Goal: Information Seeking & Learning: Learn about a topic

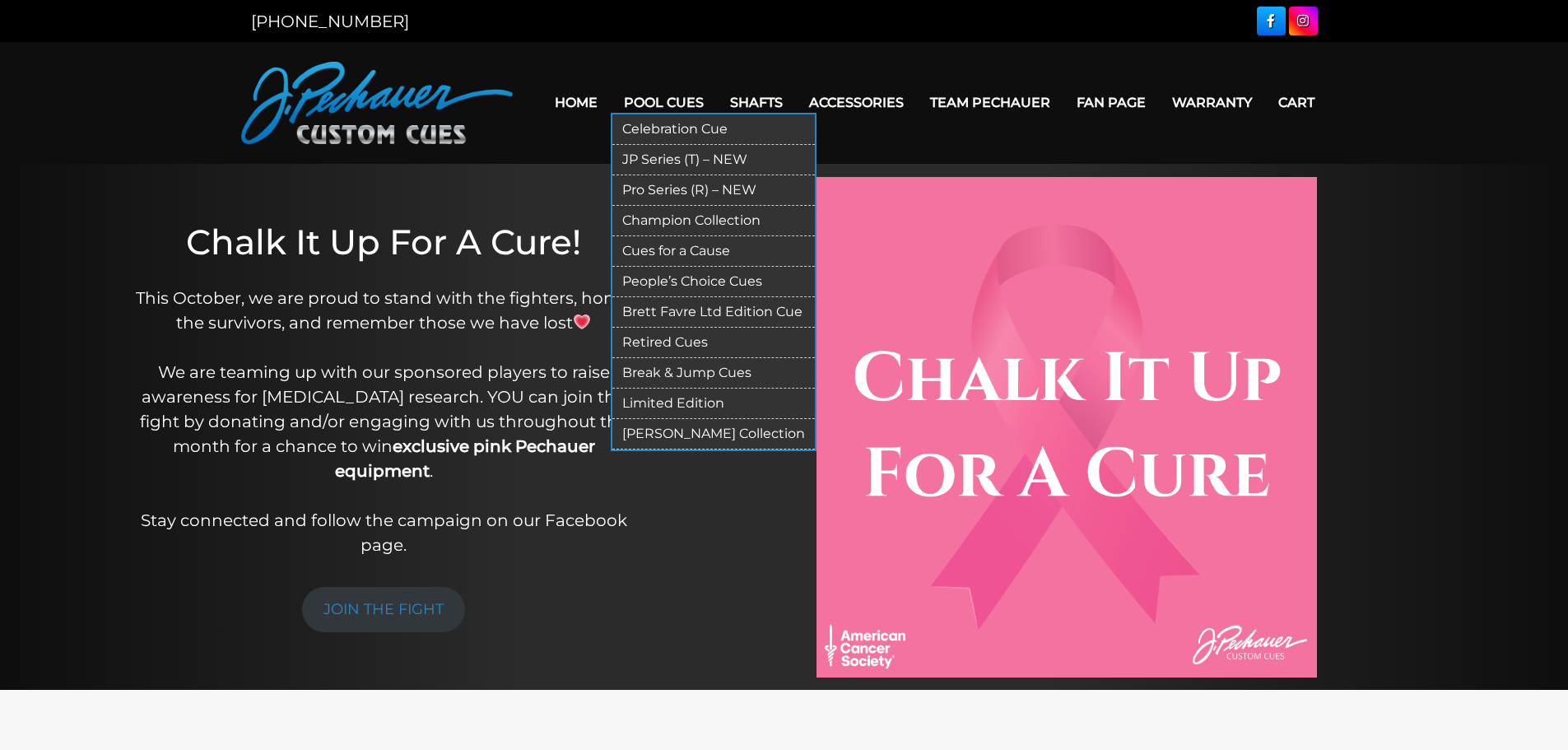
click at [706, 312] on link "Brett Favre Ltd Edition Cue" at bounding box center [713, 312] width 202 height 30
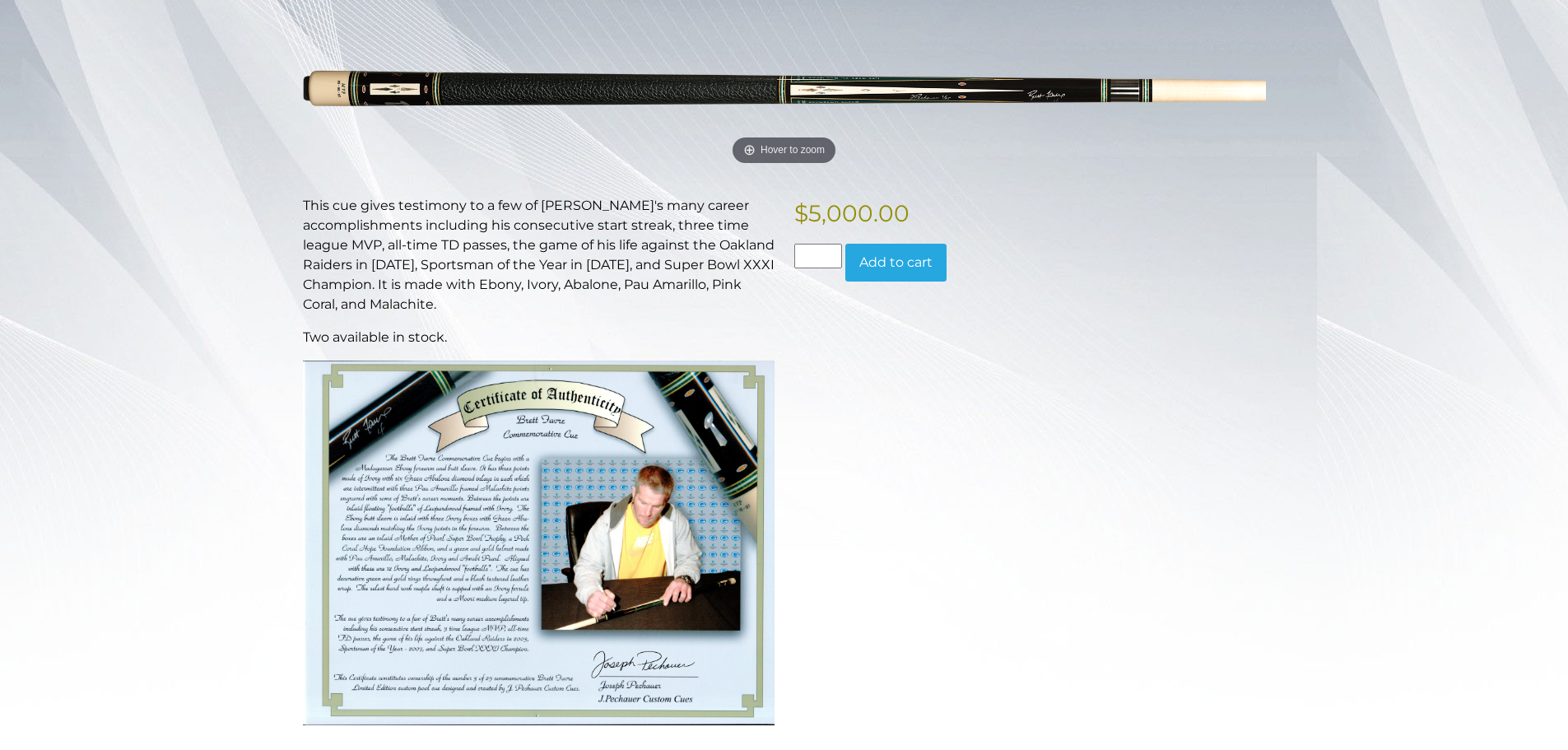
scroll to position [247, 0]
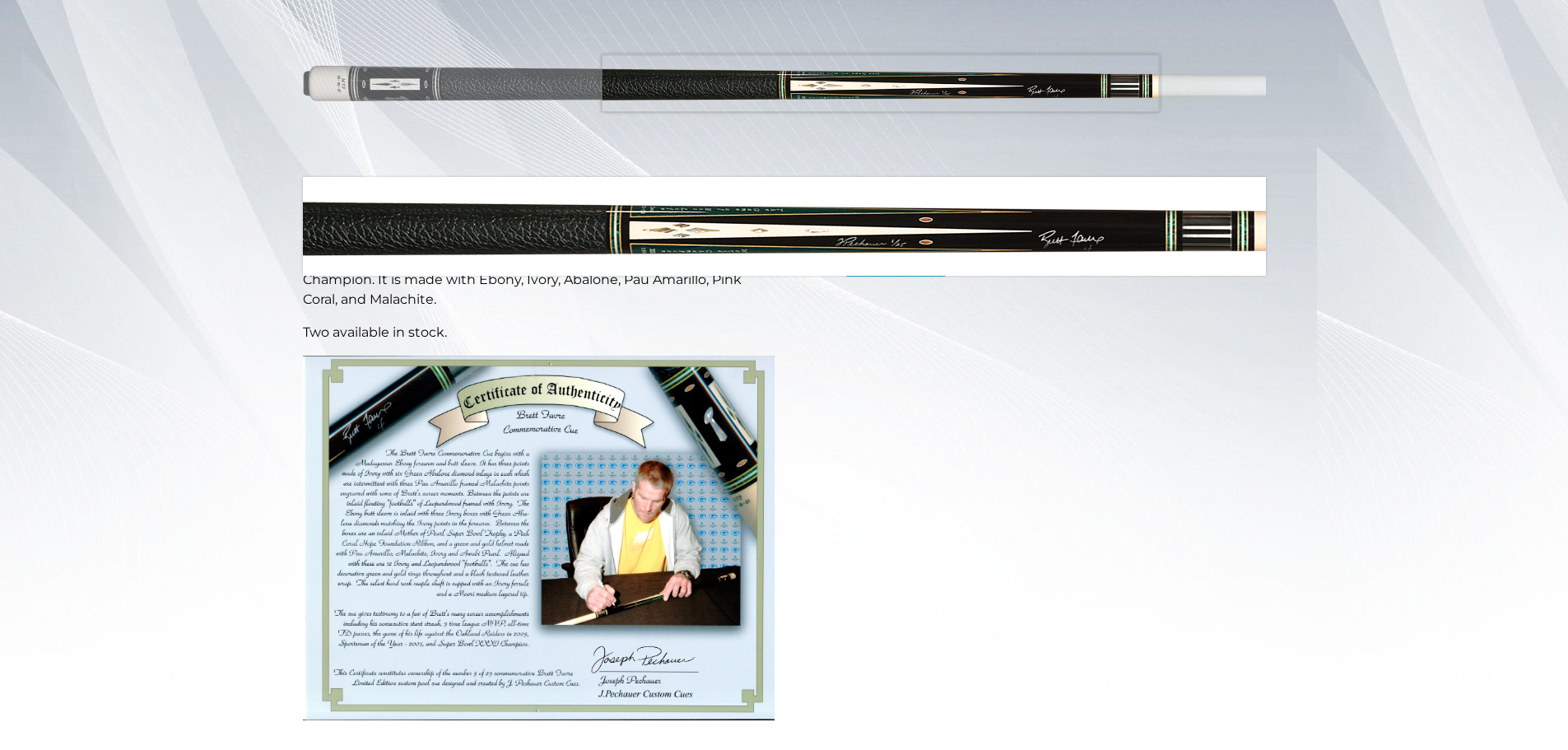
click at [880, 83] on img at bounding box center [784, 85] width 963 height 160
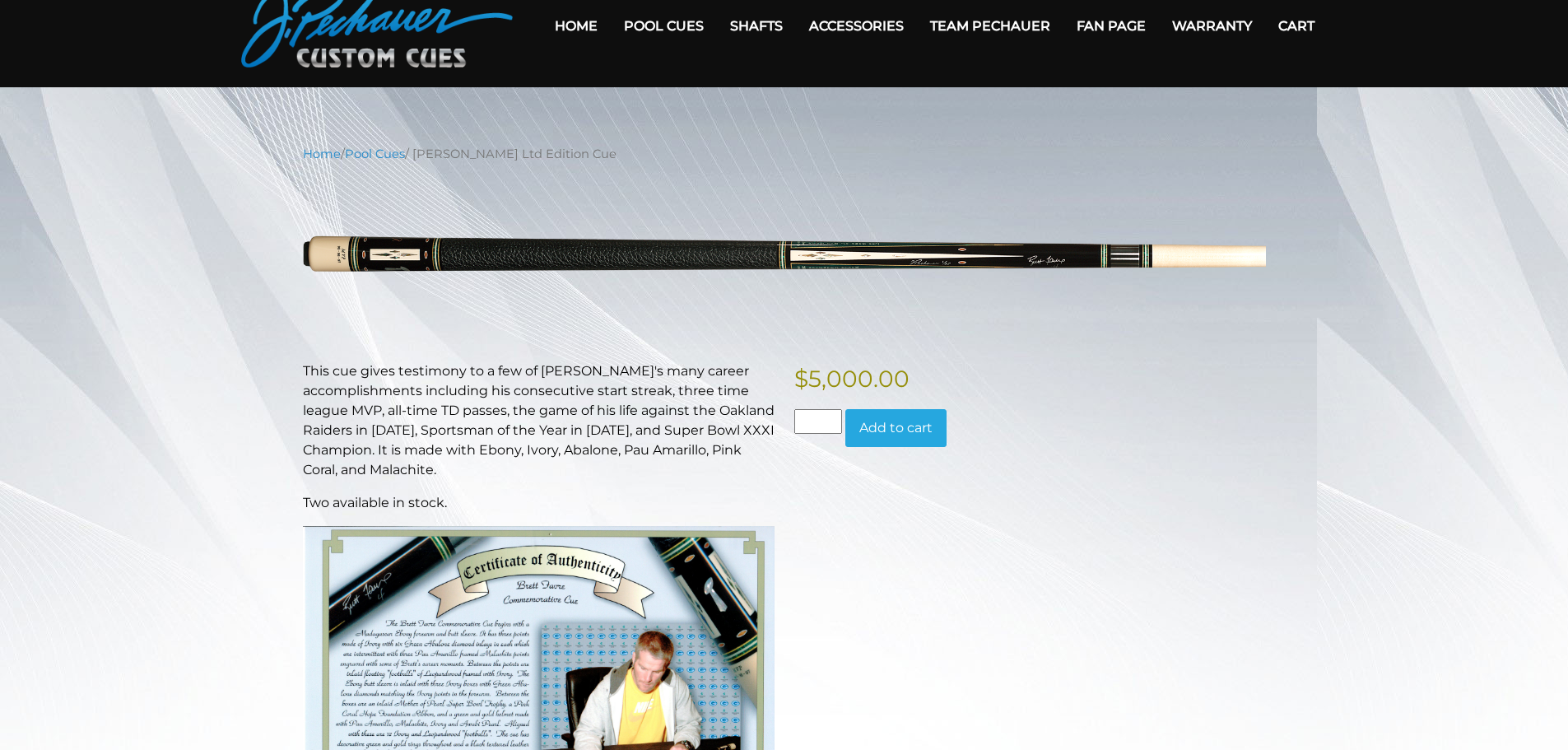
scroll to position [0, 0]
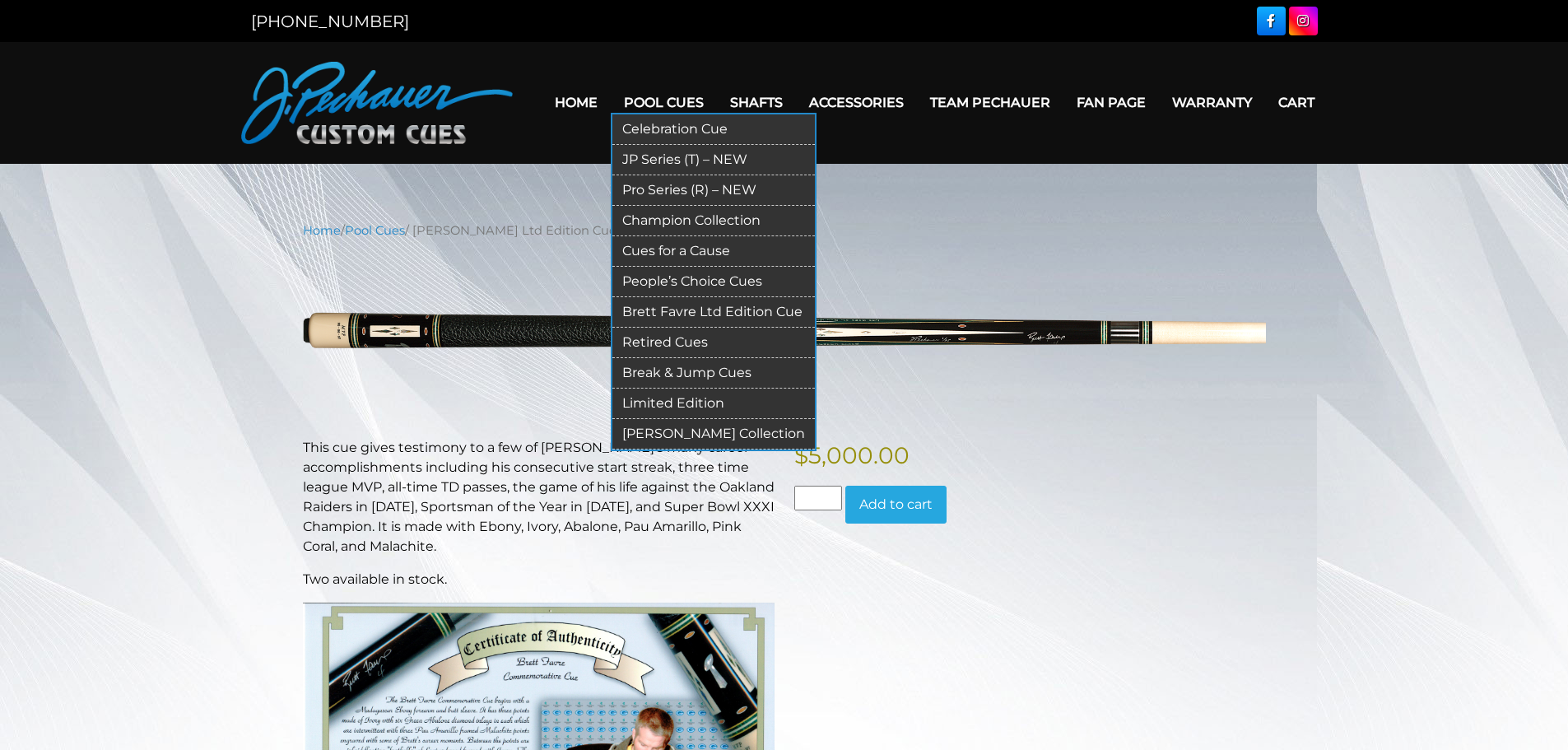
click at [689, 125] on link "Celebration Cue" at bounding box center [713, 129] width 202 height 30
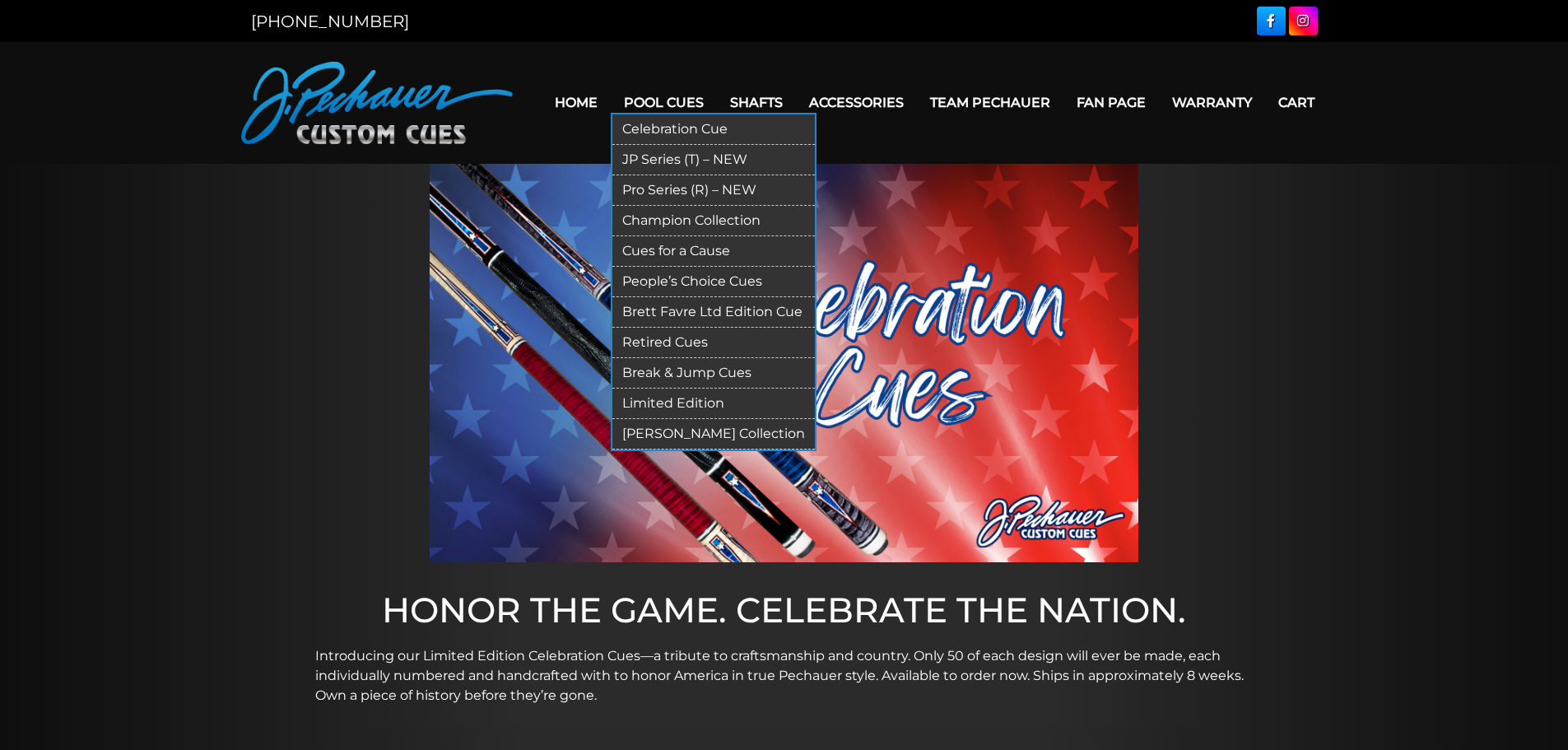
click at [662, 401] on link "Limited Edition" at bounding box center [713, 403] width 202 height 30
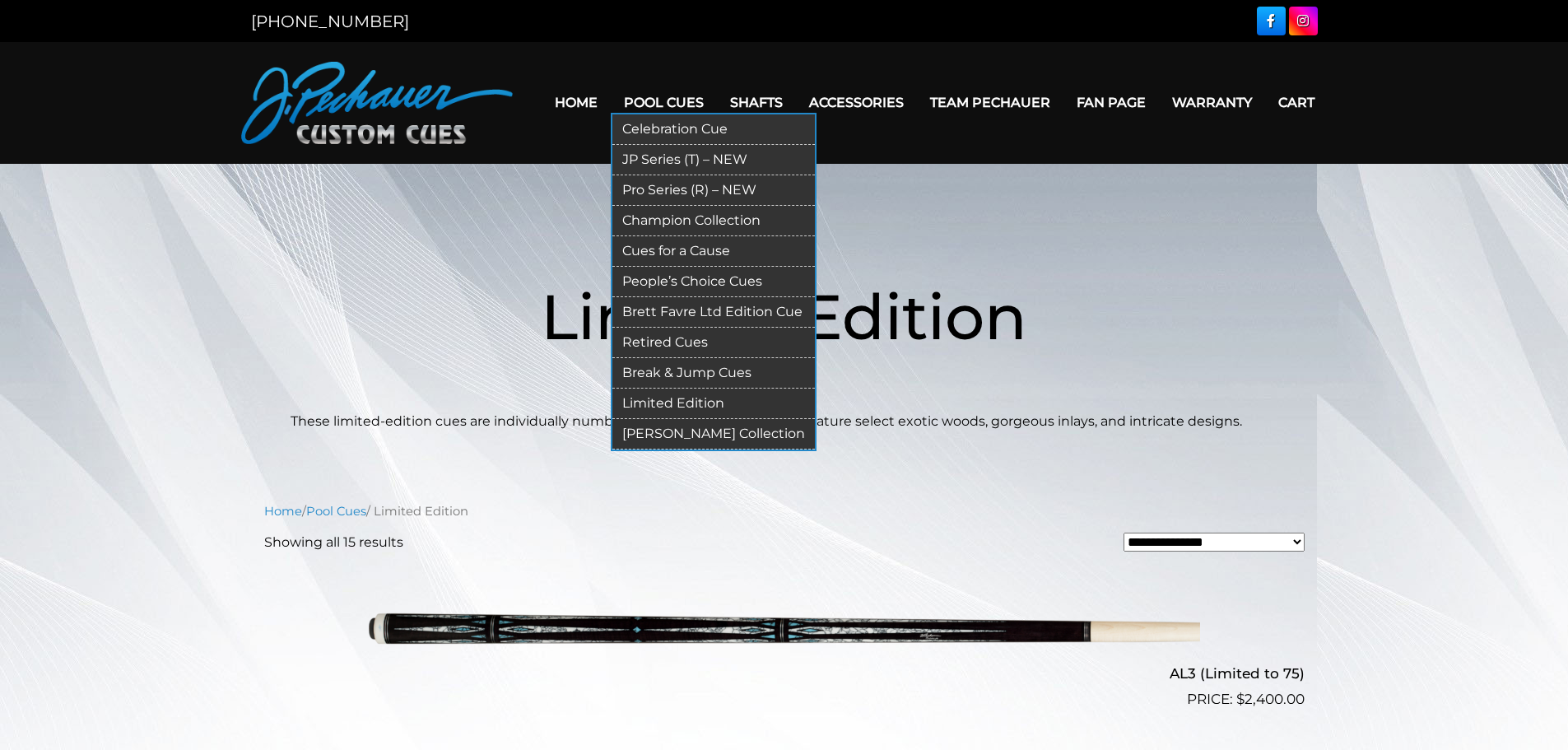
click at [670, 350] on link "Retired Cues" at bounding box center [713, 342] width 202 height 30
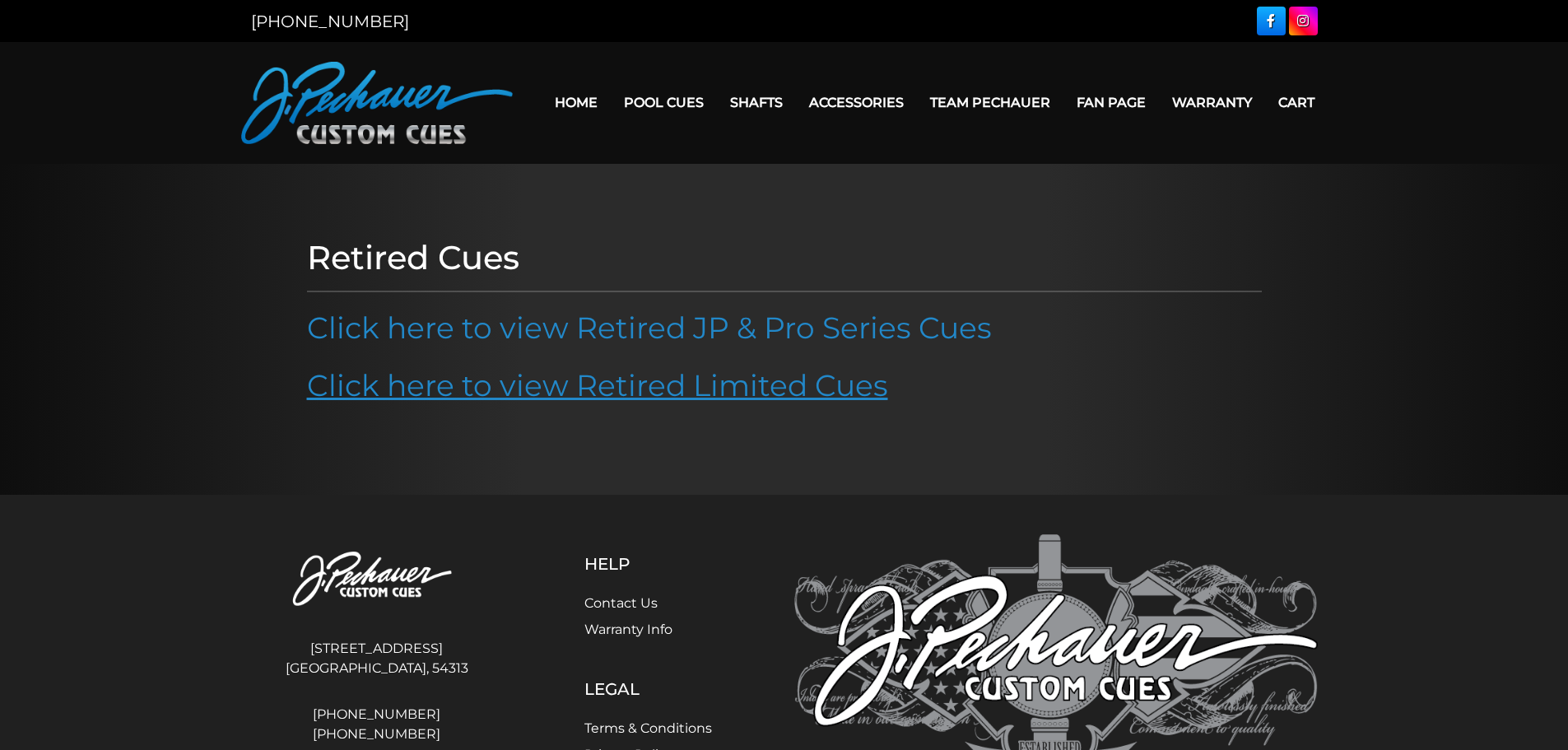
click at [647, 378] on link "Click here to view Retired Limited Cues" at bounding box center [597, 385] width 581 height 36
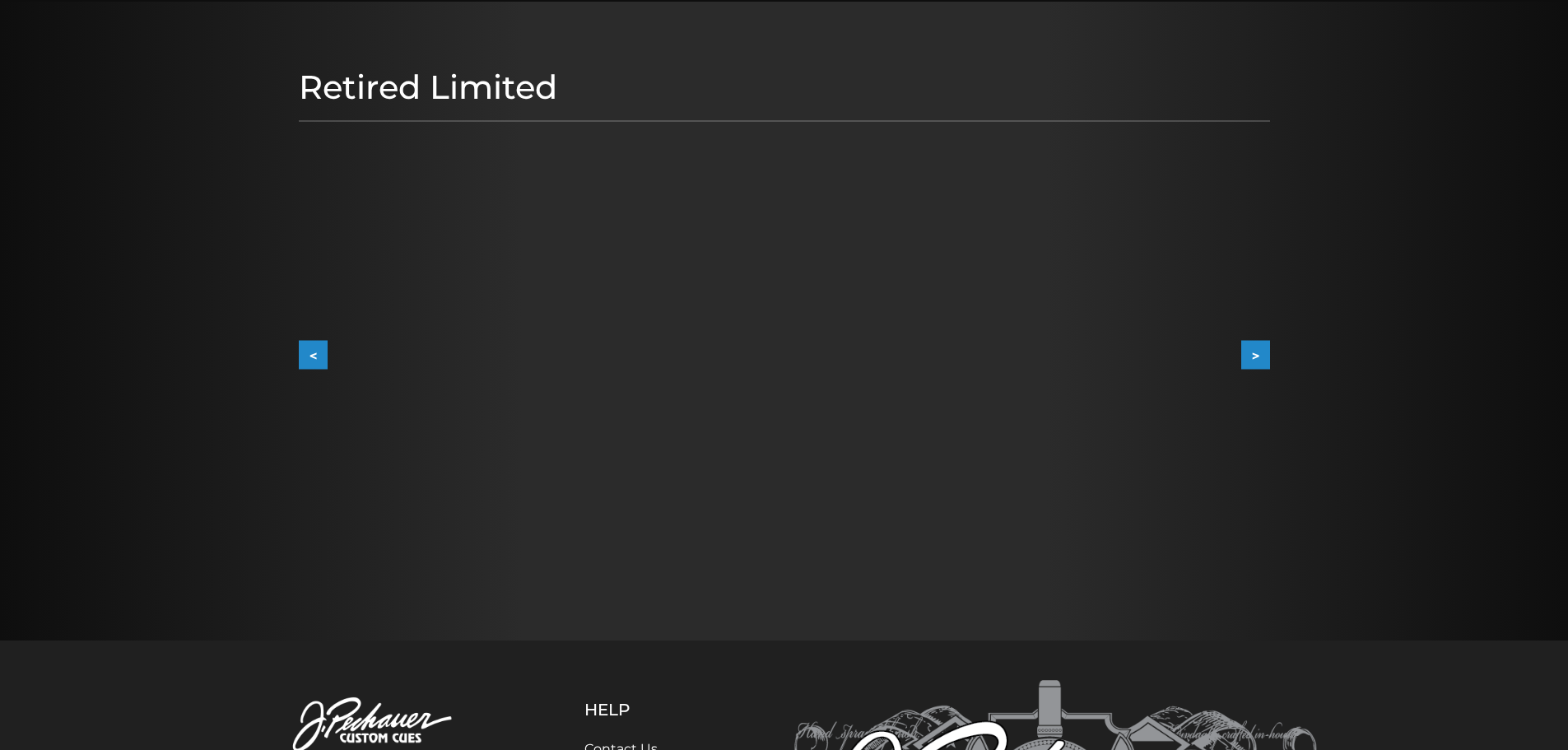
scroll to position [165, 0]
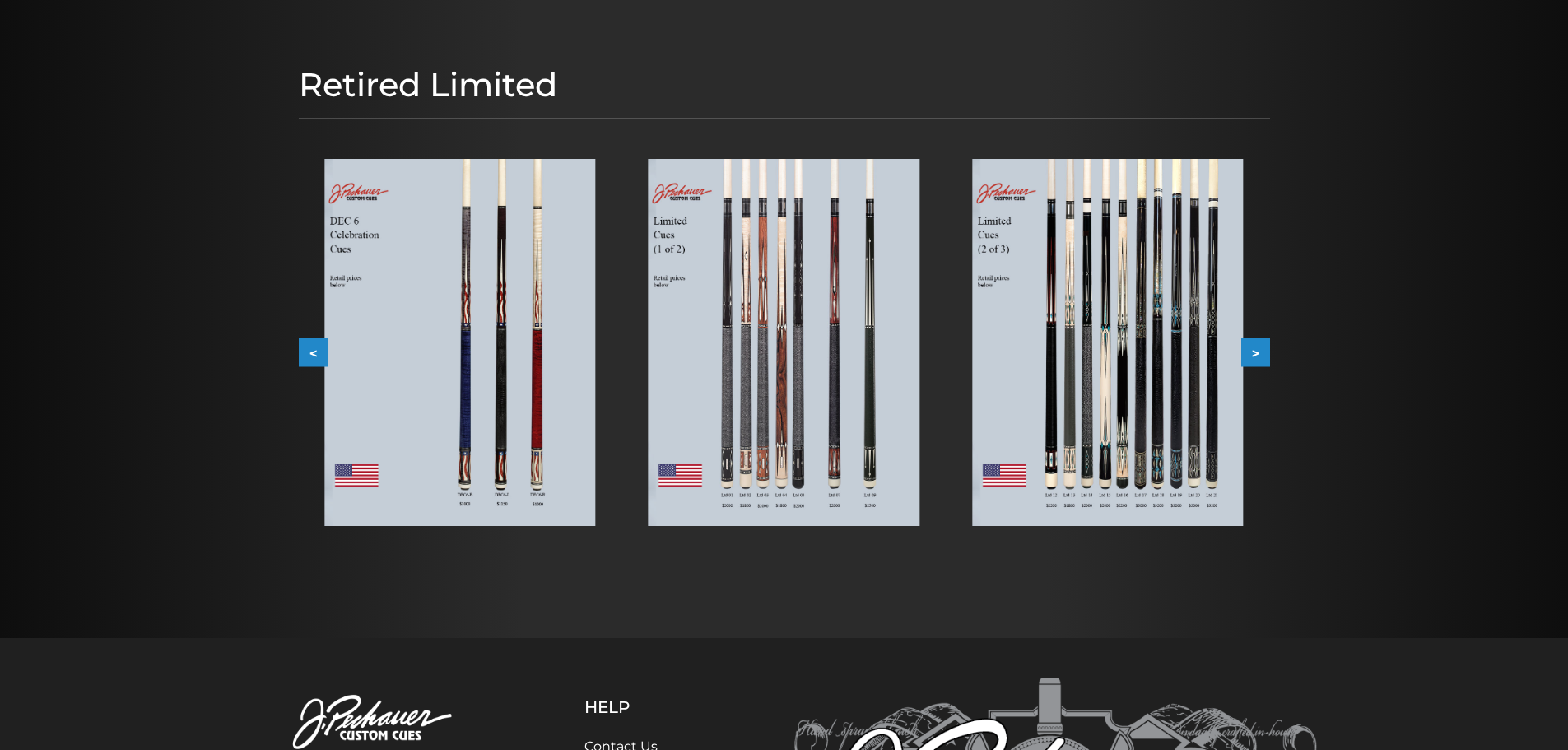
click at [774, 294] on img at bounding box center [784, 342] width 271 height 367
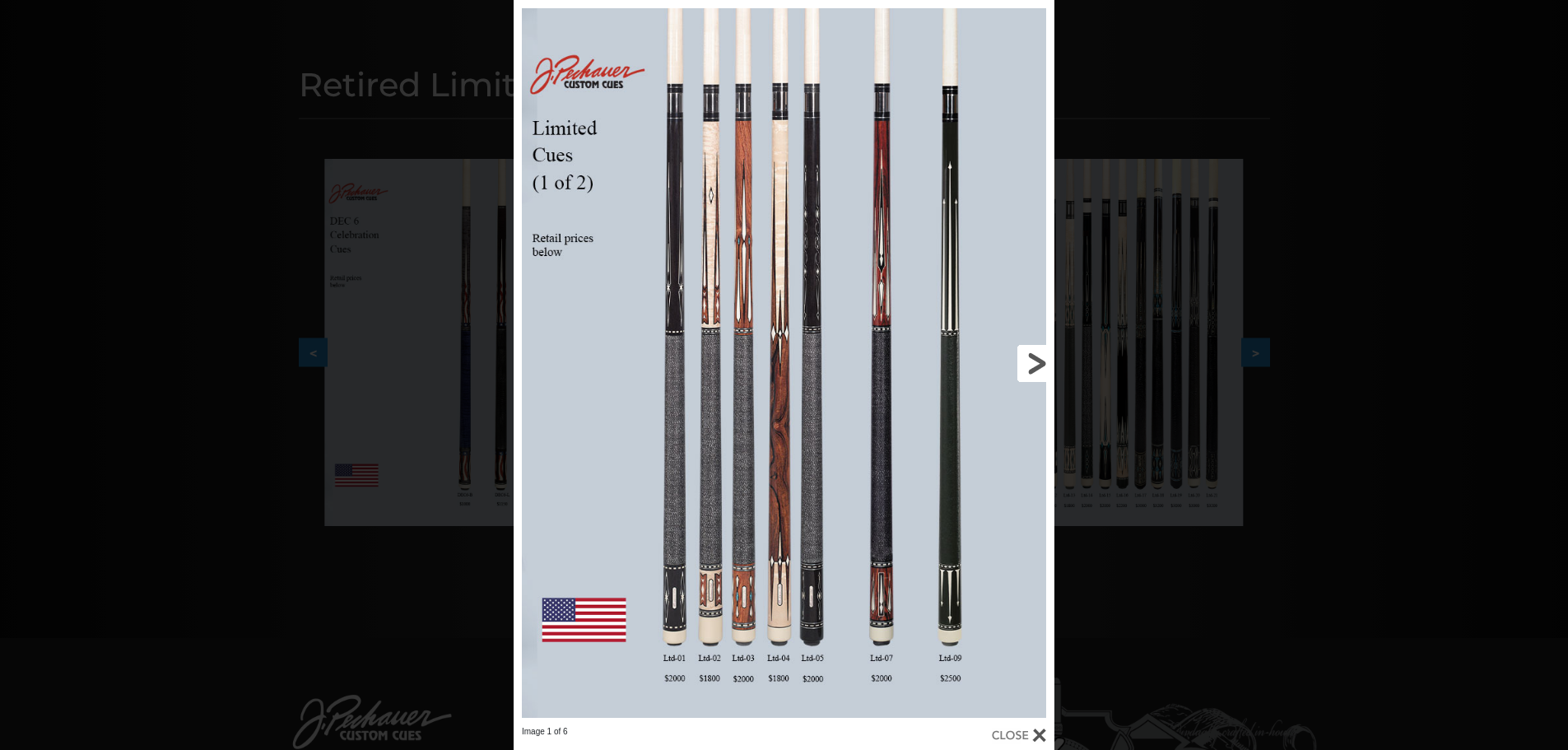
click at [1029, 363] on link at bounding box center [932, 363] width 244 height 726
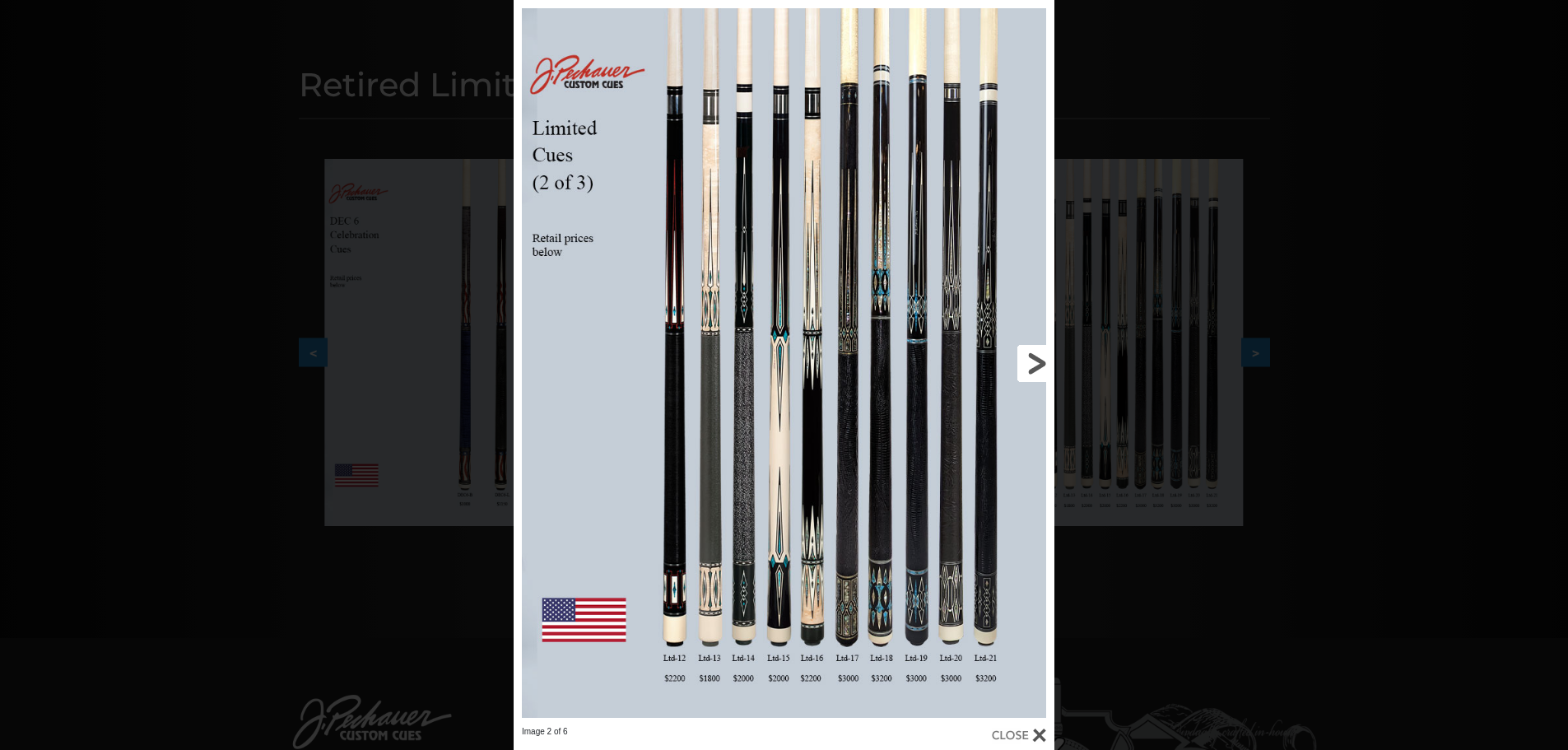
click at [1030, 363] on link at bounding box center [932, 363] width 244 height 726
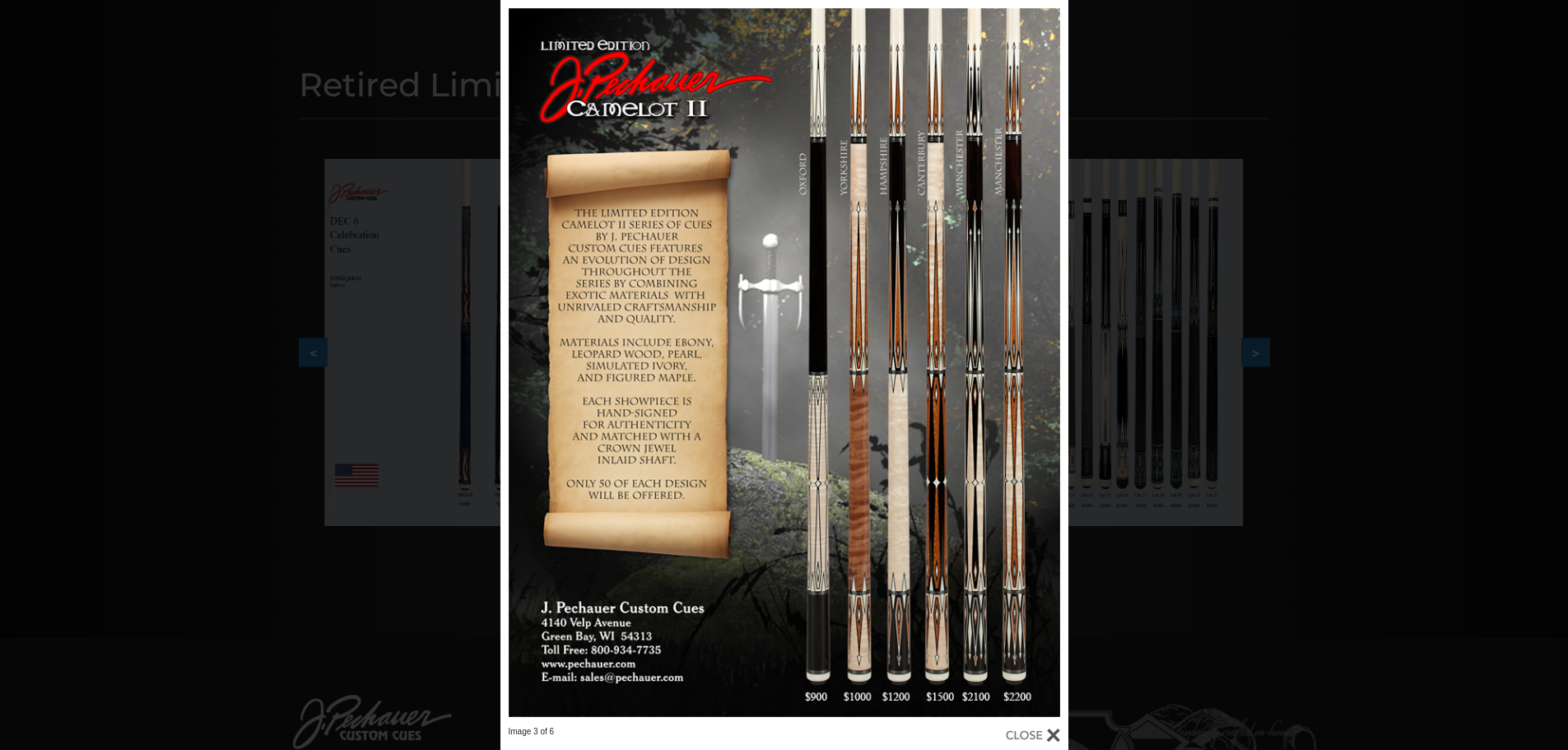
click at [1322, 146] on div "Image 3 of 6" at bounding box center [784, 375] width 1568 height 750
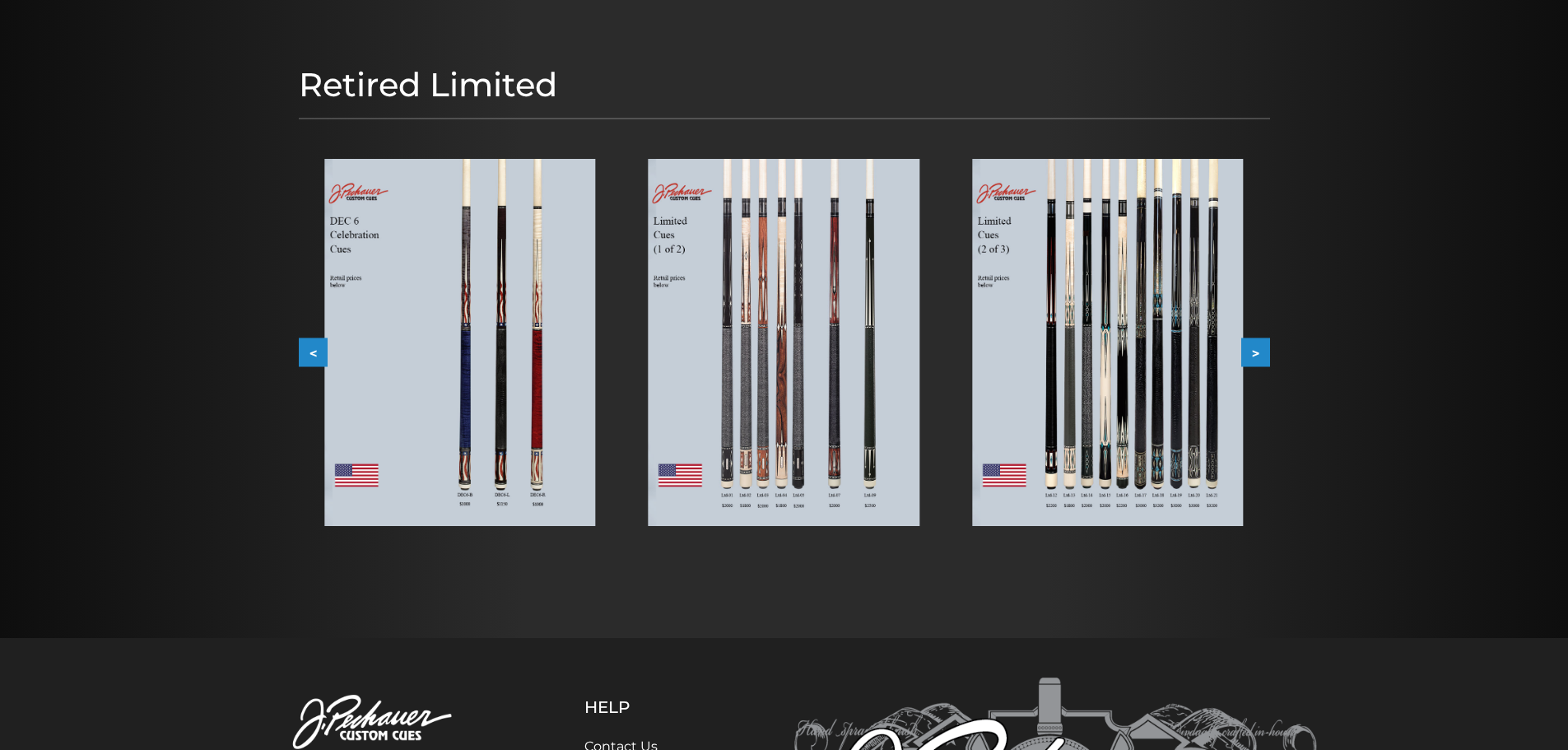
scroll to position [0, 0]
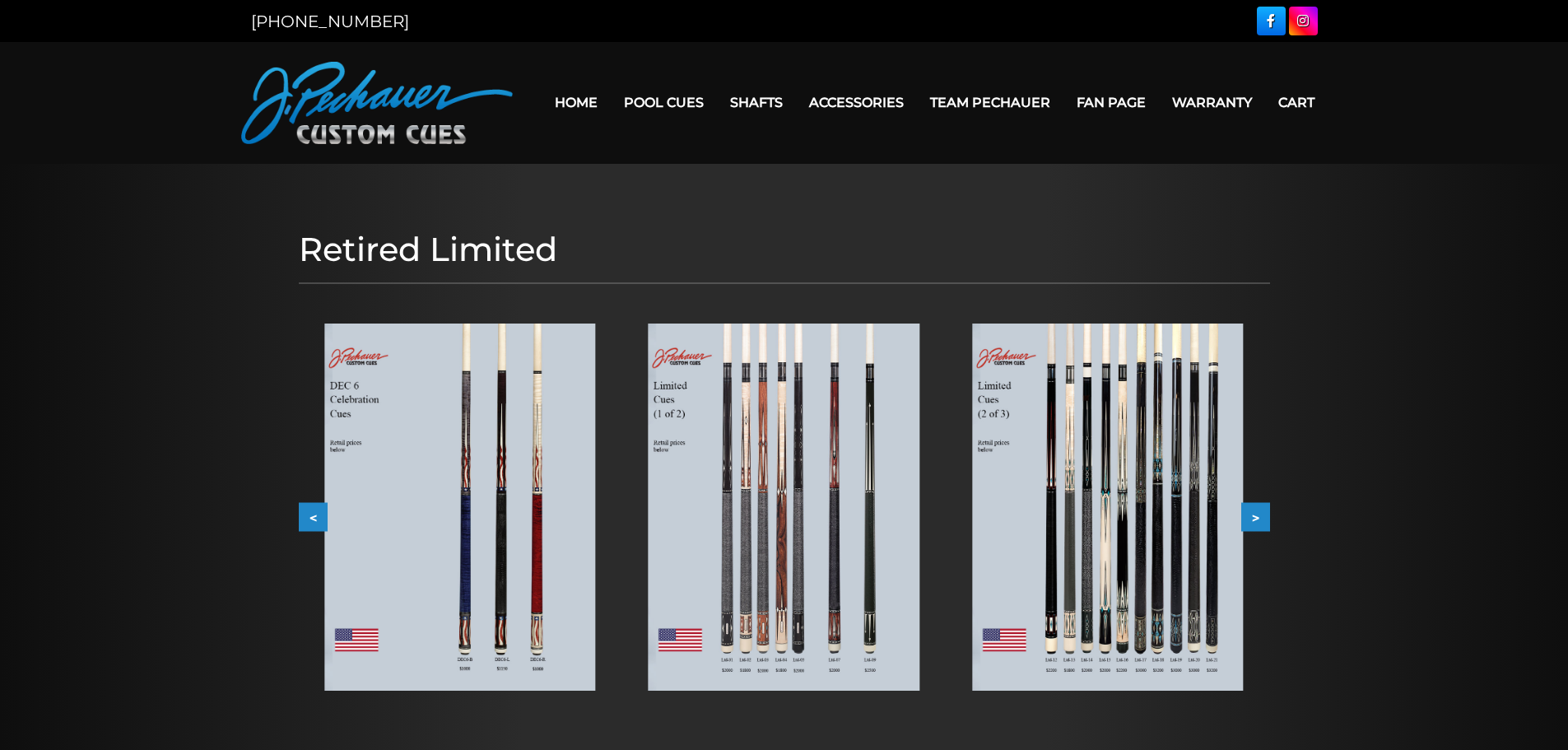
click at [1113, 103] on link "Fan Page" at bounding box center [1112, 103] width 96 height 42
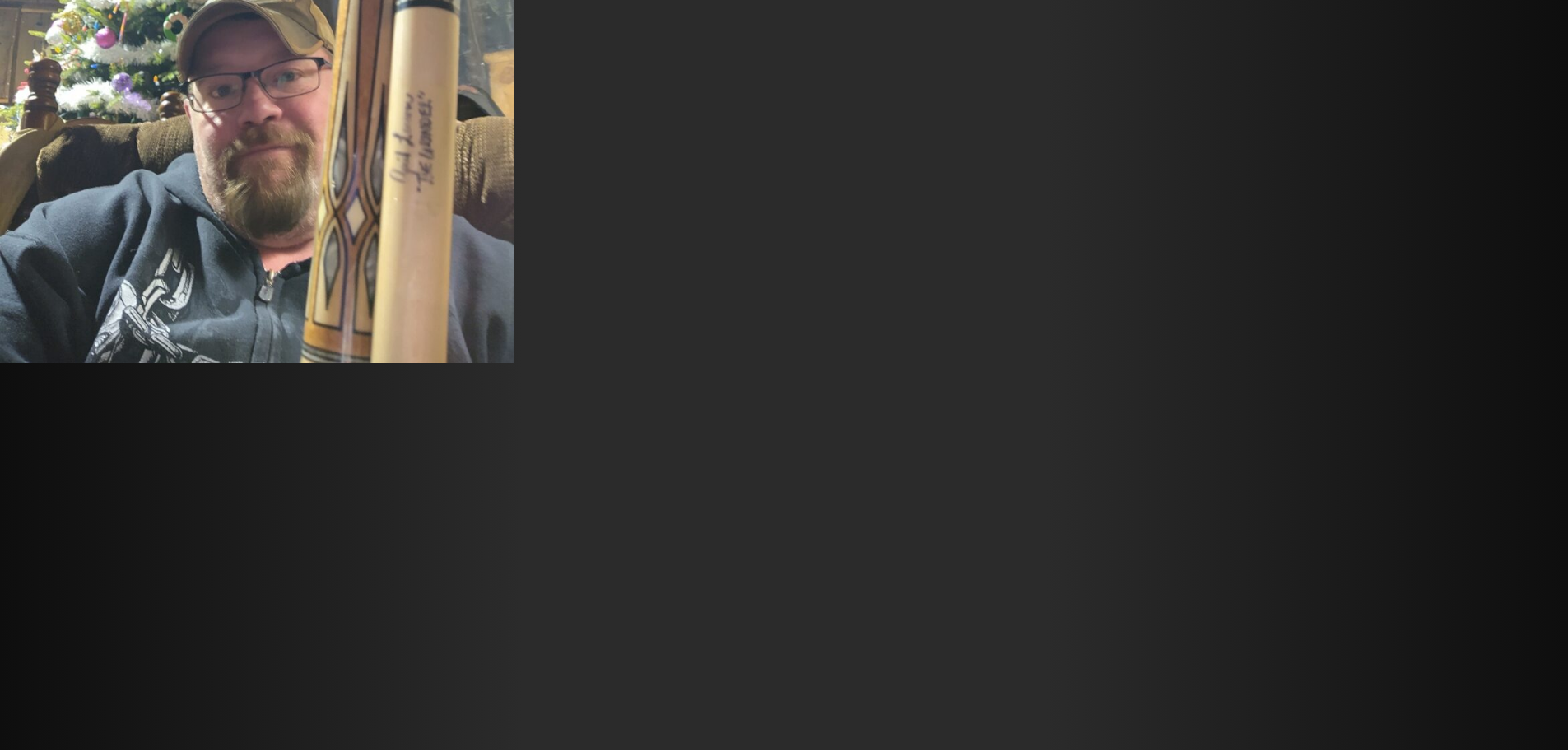
scroll to position [16595, 0]
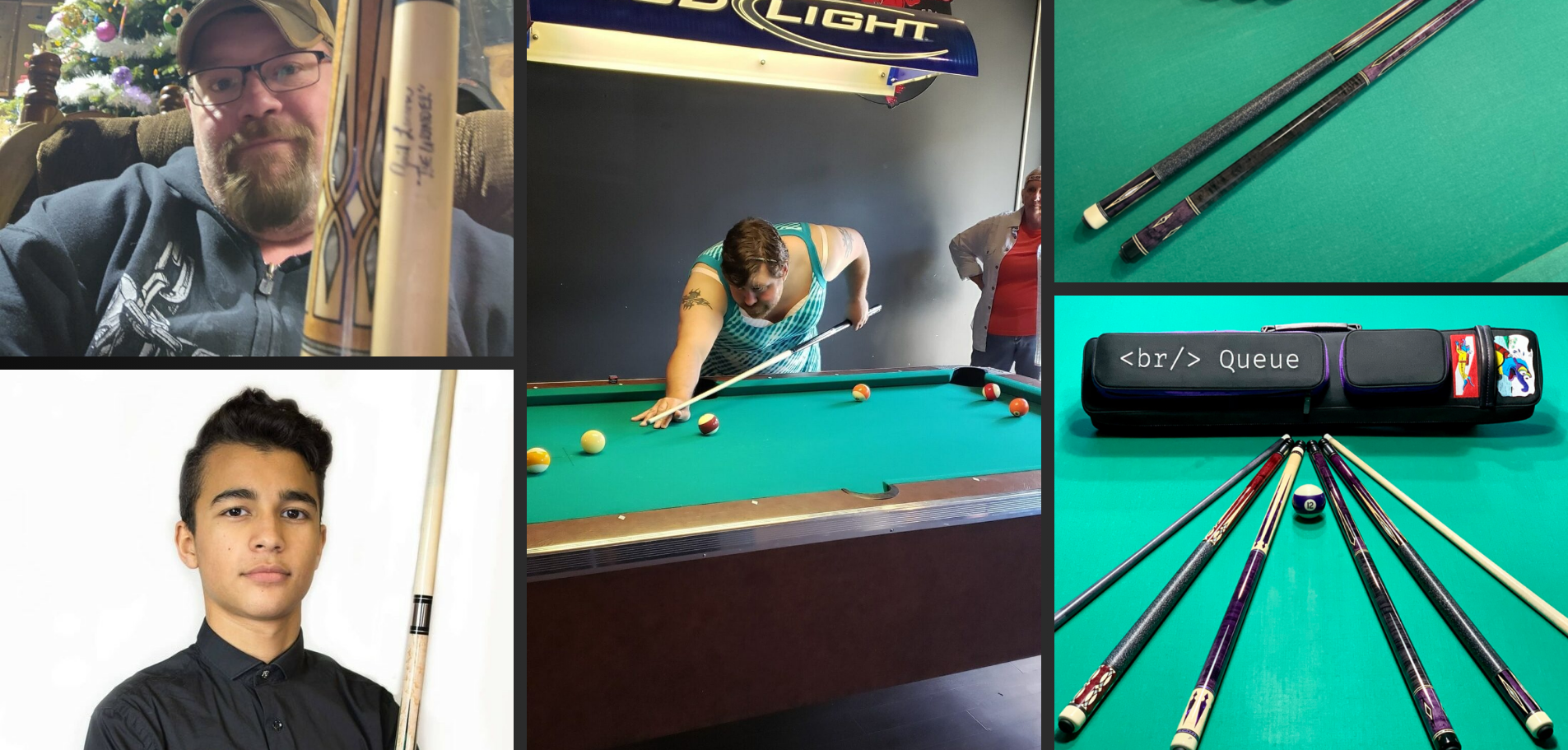
click at [816, 262] on img at bounding box center [783, 410] width 513 height 1061
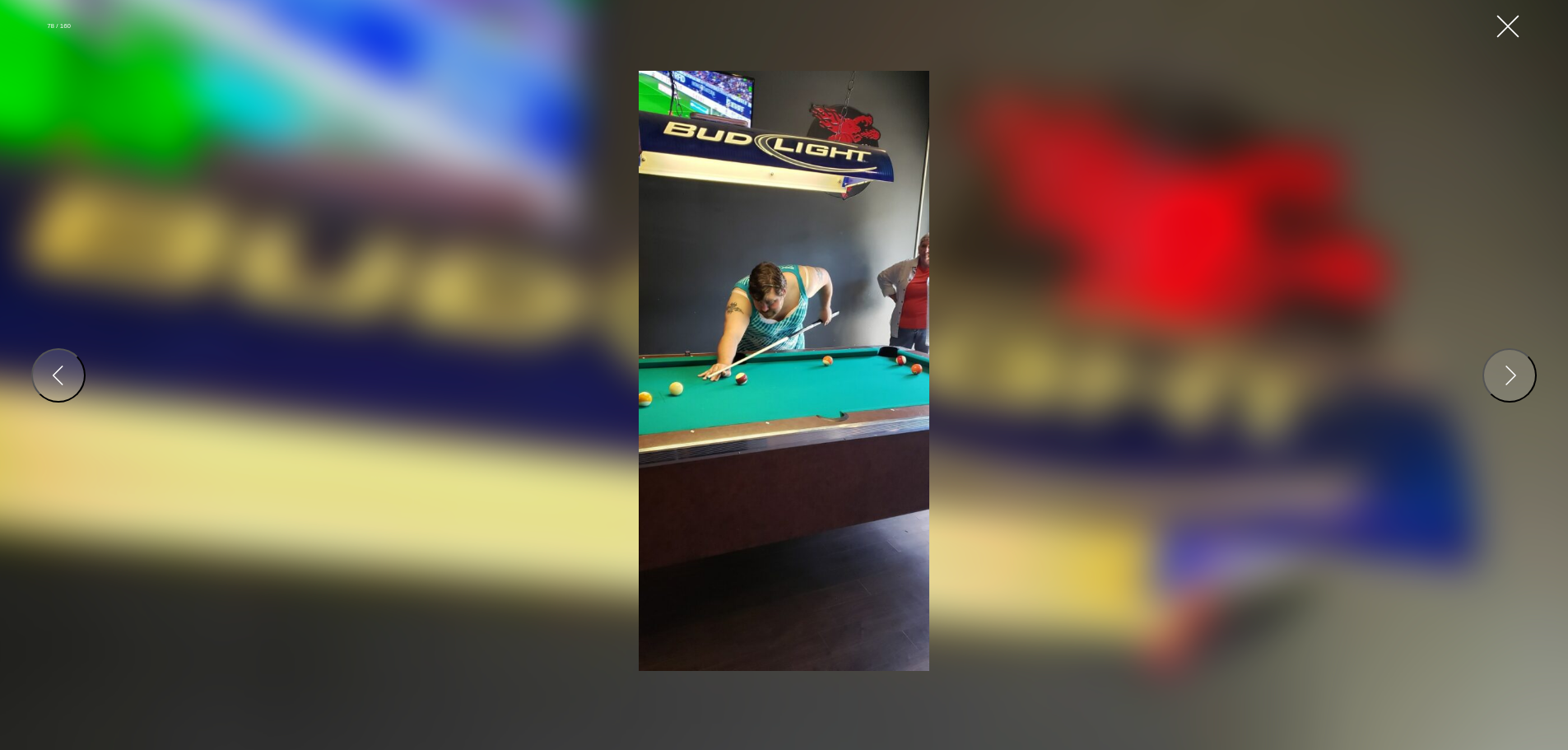
click at [1503, 28] on button "Close Gallery" at bounding box center [1507, 27] width 29 height 29
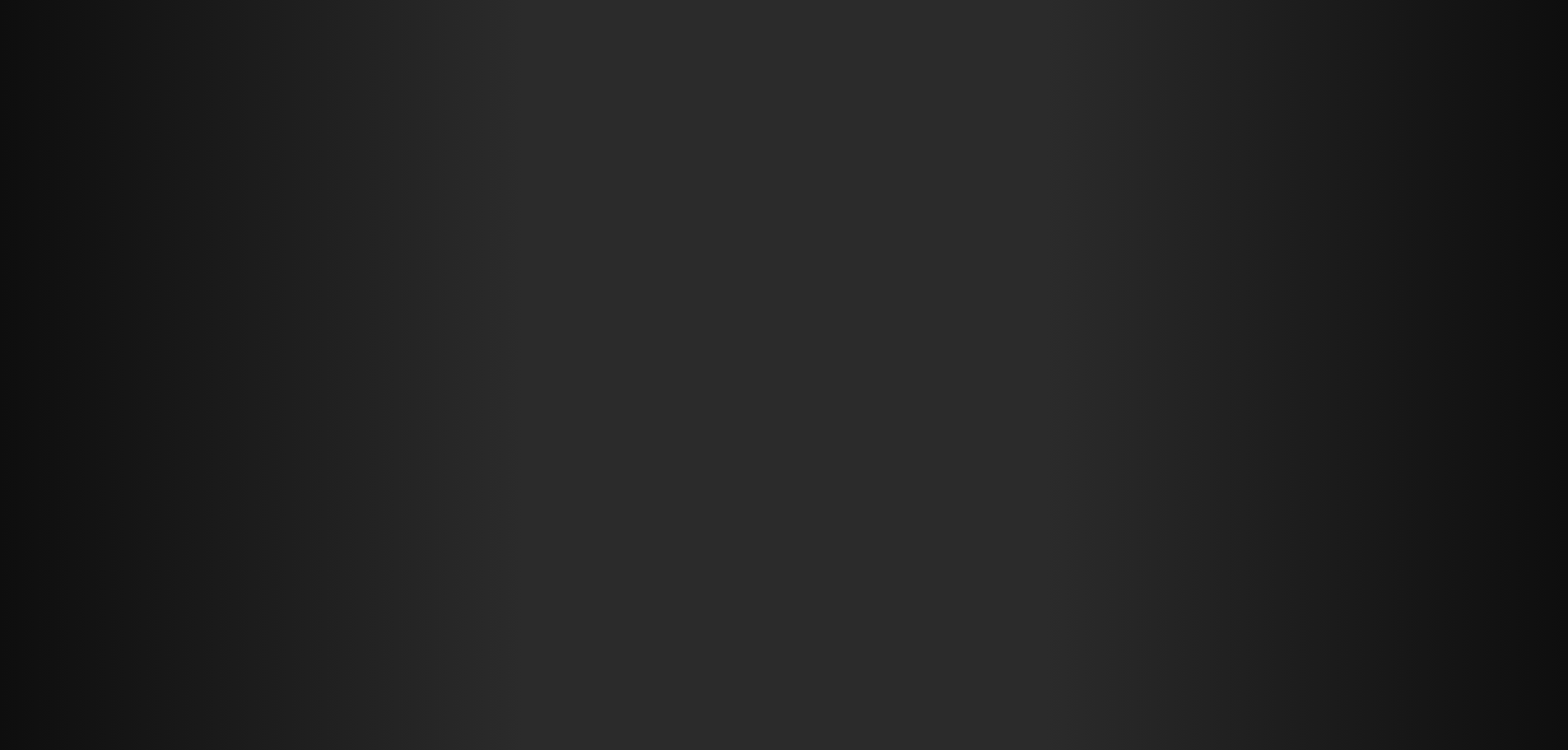
scroll to position [25194, 0]
